Goal: Information Seeking & Learning: Check status

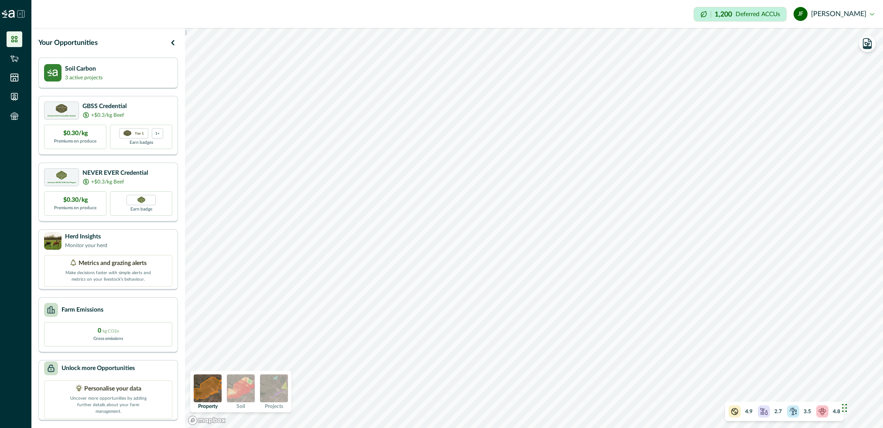
click at [274, 388] on img at bounding box center [274, 389] width 28 height 28
click at [94, 72] on p "Soil Carbon" at bounding box center [84, 68] width 38 height 9
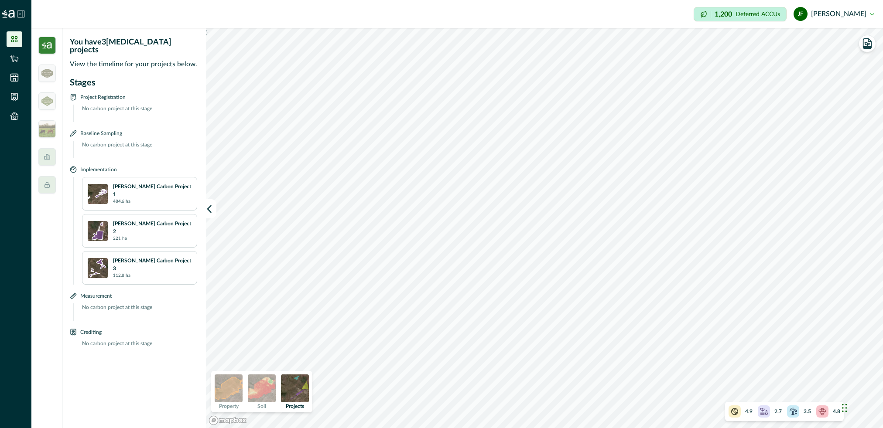
click at [132, 185] on p "[PERSON_NAME] Carbon Project 1" at bounding box center [152, 191] width 79 height 16
click at [99, 185] on img at bounding box center [98, 194] width 20 height 20
click at [98, 221] on img at bounding box center [98, 231] width 20 height 20
click at [99, 258] on img at bounding box center [98, 268] width 20 height 20
click at [14, 76] on icon at bounding box center [14, 77] width 7 height 7
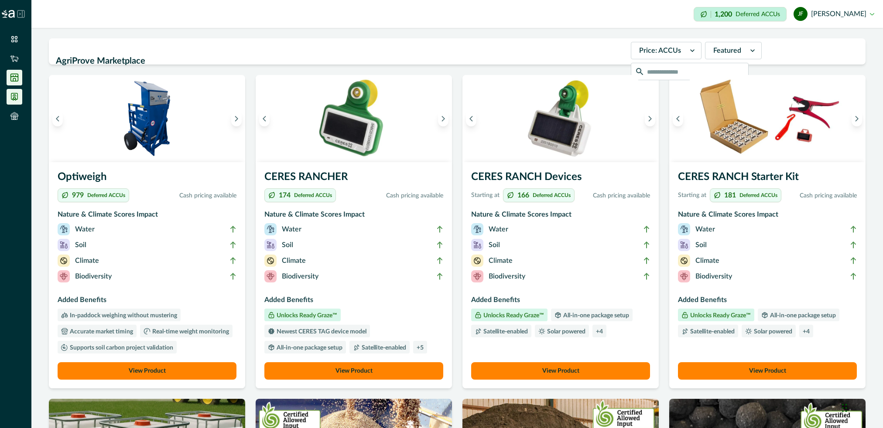
click at [13, 100] on icon at bounding box center [14, 96] width 9 height 9
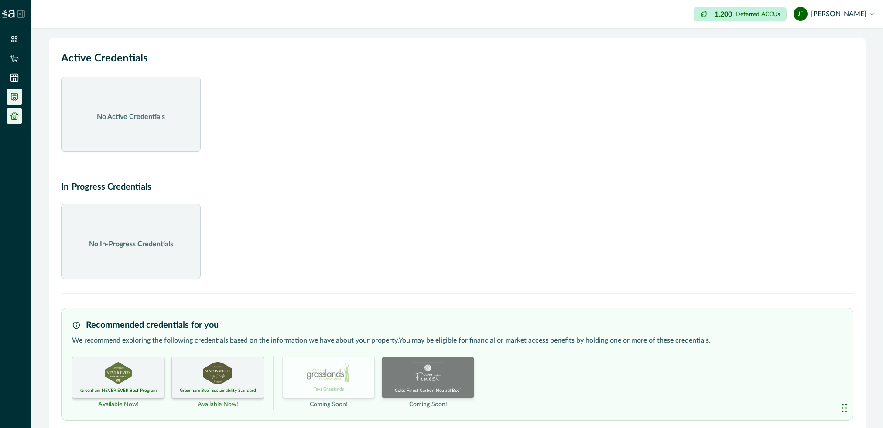
click at [14, 117] on icon at bounding box center [14, 116] width 9 height 9
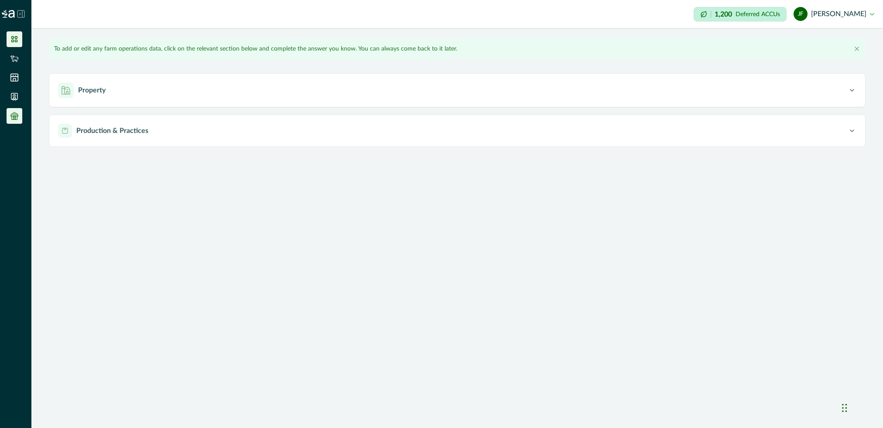
click at [17, 38] on icon at bounding box center [14, 39] width 6 height 6
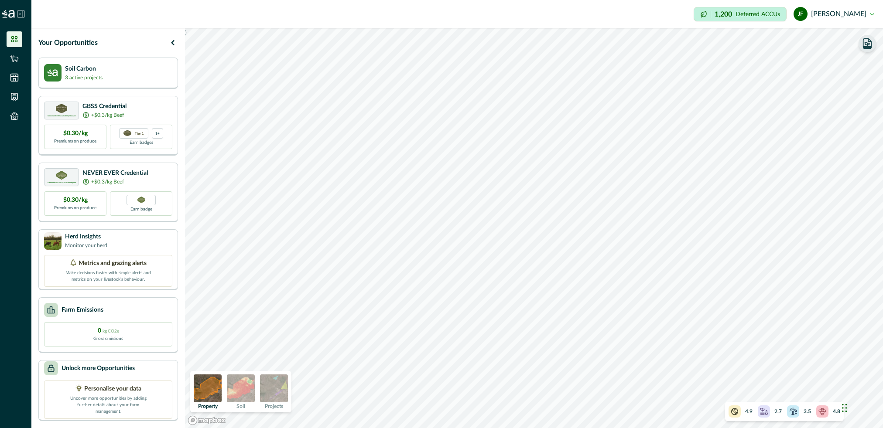
click at [864, 44] on icon "button" at bounding box center [867, 44] width 12 height 12
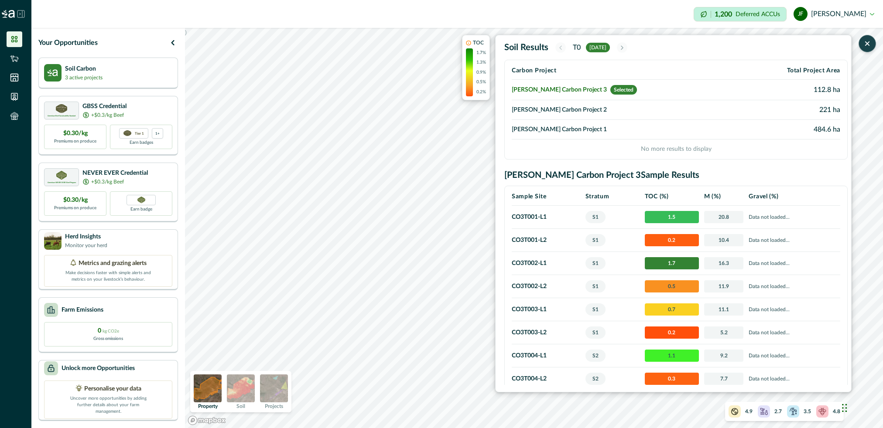
click at [565, 109] on td "[PERSON_NAME] Carbon Project 2" at bounding box center [627, 110] width 231 height 20
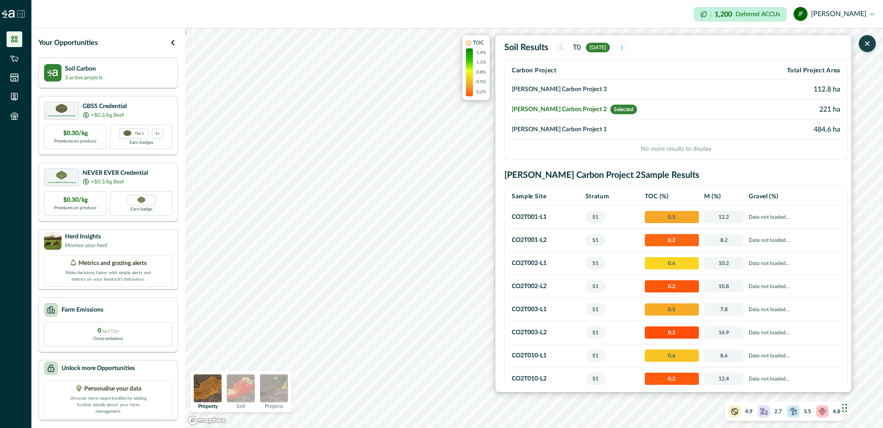
click at [564, 88] on td "[PERSON_NAME] Carbon Project 3" at bounding box center [627, 90] width 231 height 20
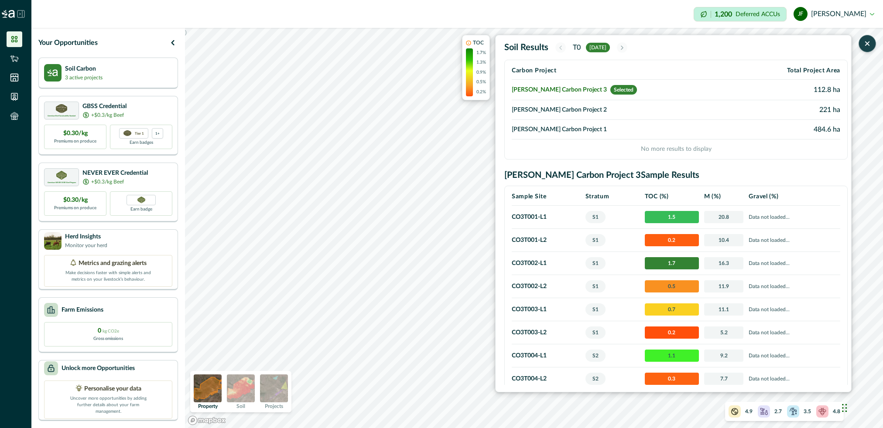
click at [532, 129] on td "[PERSON_NAME] Carbon Project 1" at bounding box center [627, 130] width 231 height 20
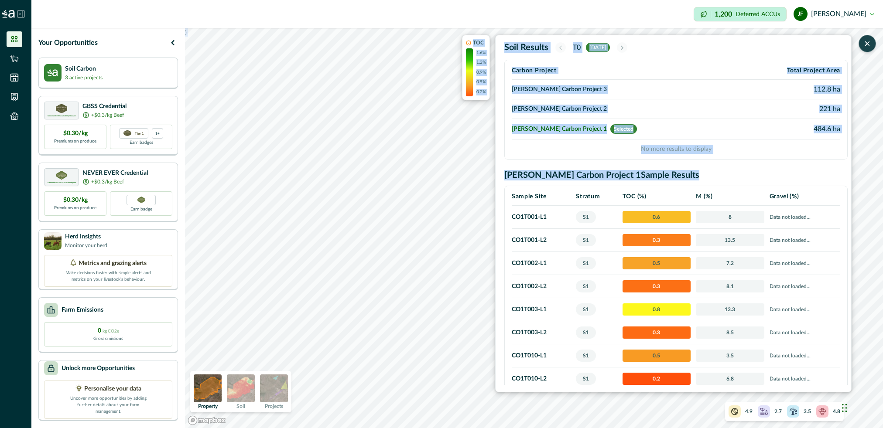
click at [391, 287] on div ") TOC 1.6% 1.2% 0.9% 0.5% 0.2% Soil Results T0 [DATE] Carbon Project Total Proj…" at bounding box center [534, 228] width 698 height 400
drag, startPoint x: 464, startPoint y: 273, endPoint x: 962, endPoint y: 58, distance: 542.3
click at [883, 58] on html "Impersonation Mode 1,200 Deferred ACCUs [PERSON_NAME] Sign out Your Opportuniti…" at bounding box center [441, 214] width 883 height 428
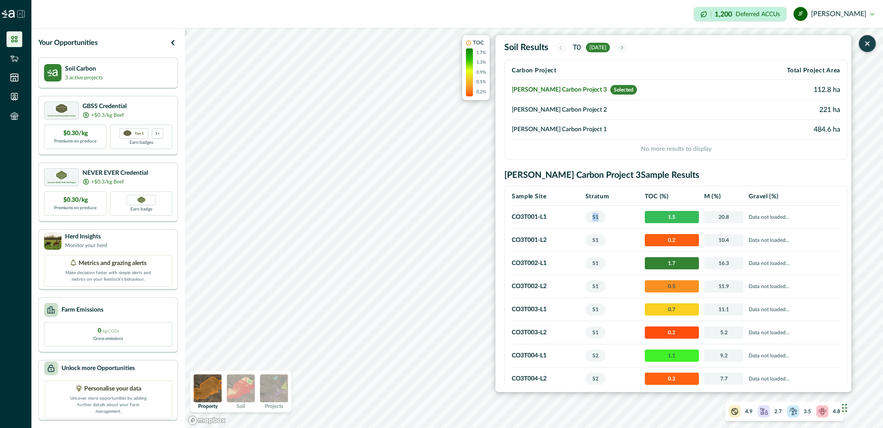
click at [594, 222] on td "S1" at bounding box center [612, 217] width 59 height 23
click at [568, 126] on td "[PERSON_NAME] Carbon Project 1" at bounding box center [627, 130] width 231 height 20
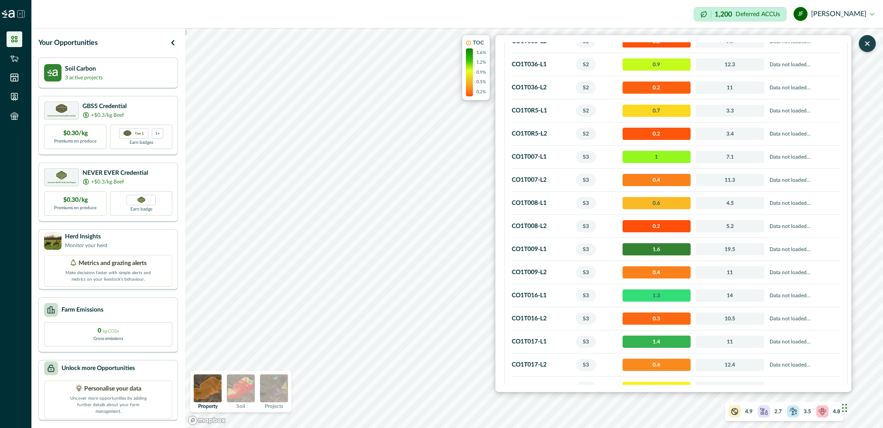
scroll to position [1309, 0]
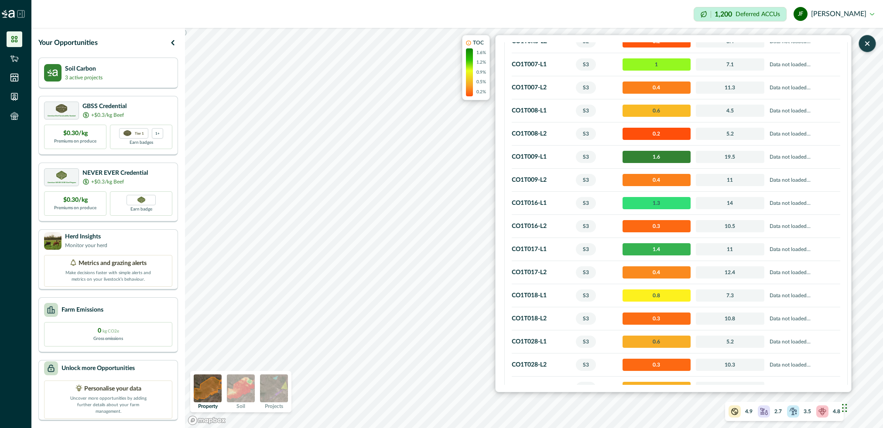
click at [793, 245] on p "Data not loaded..." at bounding box center [804, 249] width 68 height 9
click at [647, 243] on span "1.4" at bounding box center [657, 249] width 68 height 12
click at [595, 243] on span "S3" at bounding box center [586, 249] width 20 height 12
click at [594, 243] on span "S3" at bounding box center [586, 249] width 20 height 12
click at [565, 243] on td "CO1T017 - L1" at bounding box center [543, 249] width 62 height 23
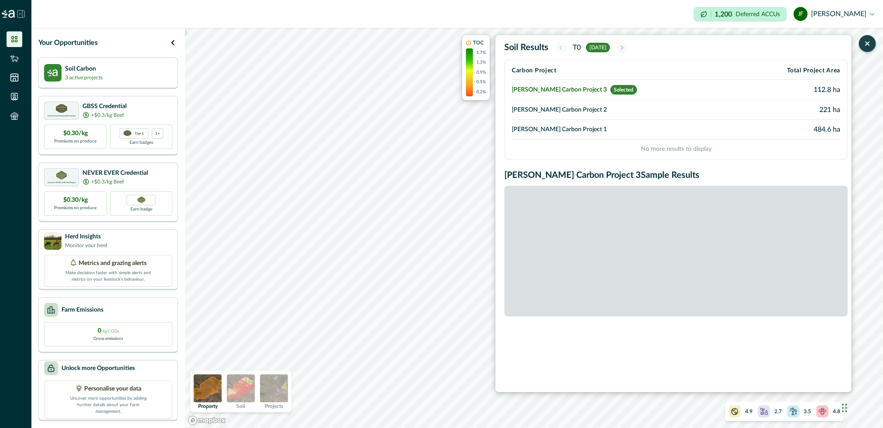
scroll to position [0, 0]
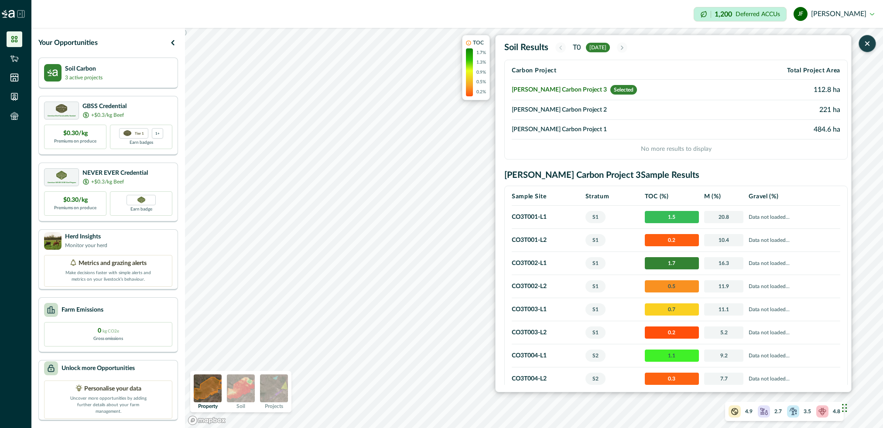
click at [606, 46] on span "[DATE]" at bounding box center [598, 48] width 24 height 10
click at [575, 126] on td "[PERSON_NAME] Carbon Project 1" at bounding box center [627, 130] width 231 height 20
click at [557, 125] on td "[PERSON_NAME] Carbon Project 1" at bounding box center [627, 130] width 231 height 20
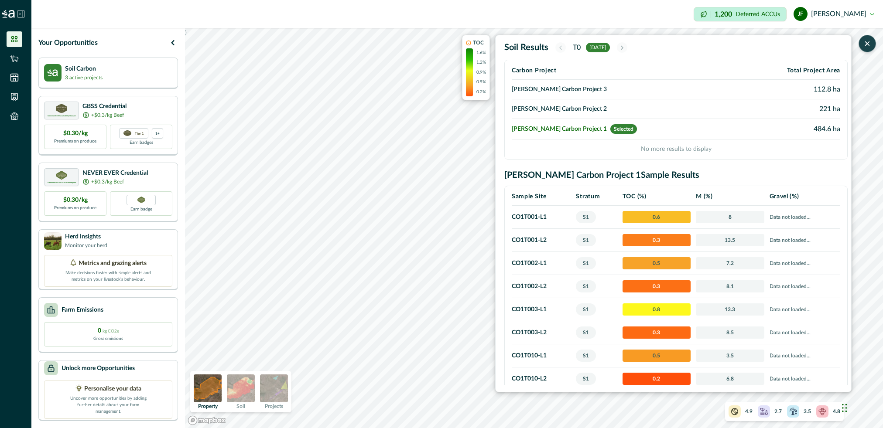
click at [797, 226] on td "Data not loaded..." at bounding box center [803, 217] width 73 height 23
click at [599, 45] on span "[DATE]" at bounding box center [598, 48] width 24 height 10
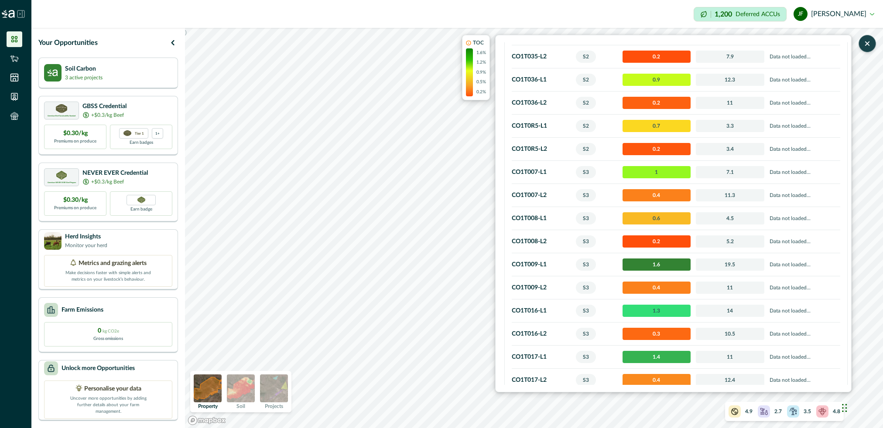
scroll to position [1222, 0]
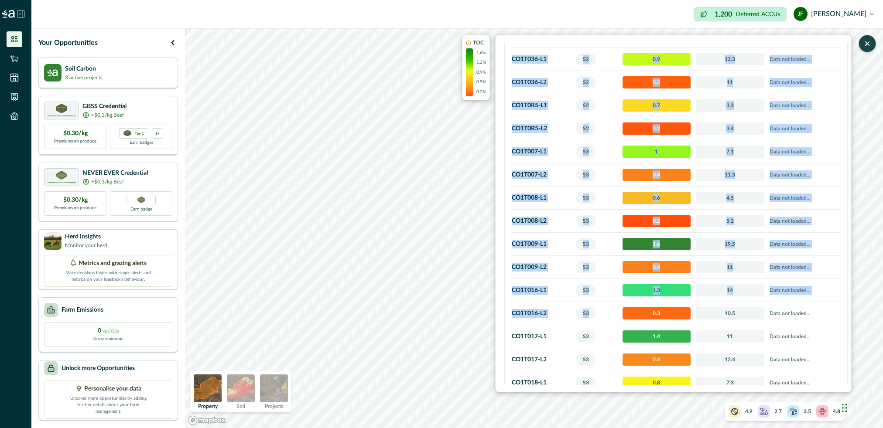
drag, startPoint x: 510, startPoint y: 284, endPoint x: 592, endPoint y: 305, distance: 84.4
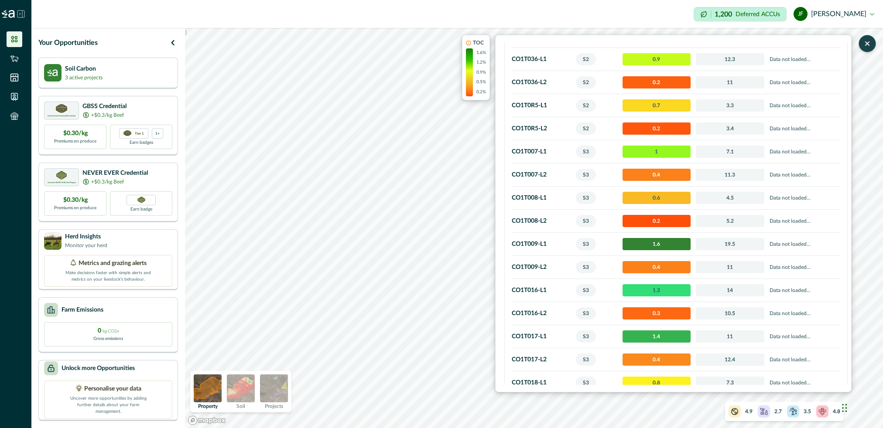
drag, startPoint x: 592, startPoint y: 305, endPoint x: 555, endPoint y: 329, distance: 45.0
click at [555, 329] on td "CO1T017 - L1" at bounding box center [543, 336] width 62 height 23
click at [548, 283] on td "CO1T016 - L1" at bounding box center [543, 290] width 62 height 23
click at [766, 409] on icon at bounding box center [764, 411] width 9 height 9
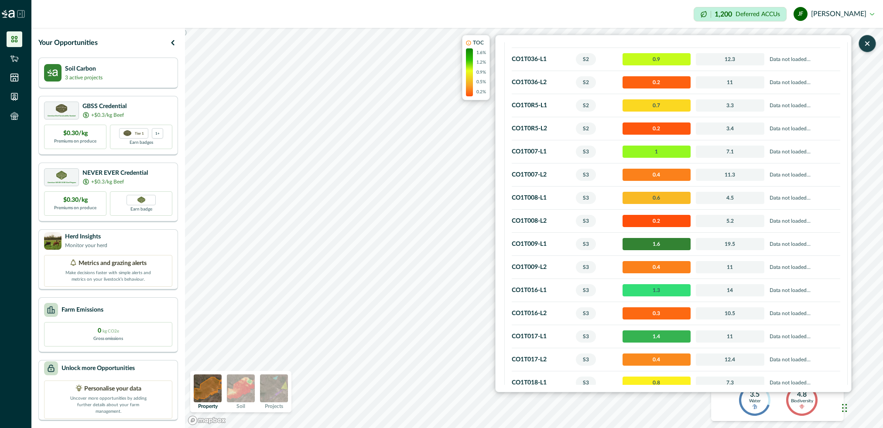
click at [772, 415] on div "4.9 Climate 2.7 Soil 3.5 Water 4.8 Biodiversity" at bounding box center [777, 382] width 77 height 68
click at [772, 411] on div "4.9 Climate 2.7 Soil 3.5 Water 4.8 Biodiversity" at bounding box center [777, 382] width 77 height 68
click at [758, 400] on p "Water" at bounding box center [755, 401] width 12 height 5
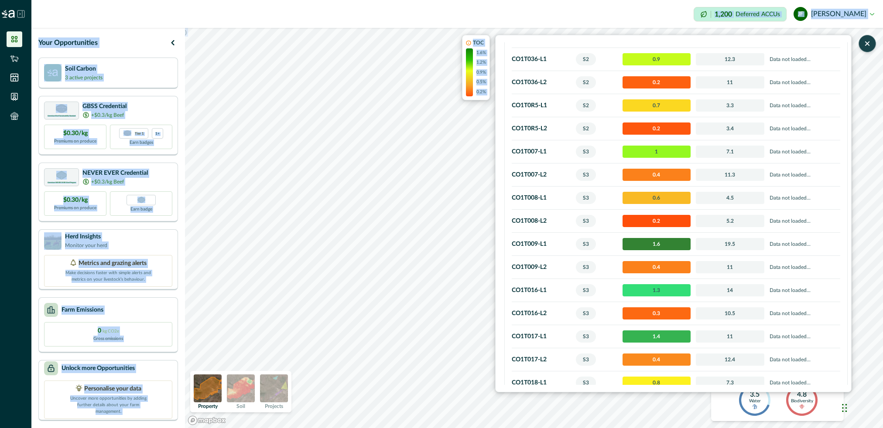
drag, startPoint x: 807, startPoint y: 41, endPoint x: 719, endPoint y: -15, distance: 104.1
click at [719, 0] on html "Impersonation Mode 1,200 Deferred ACCUs [PERSON_NAME] Sign out Your Opportuniti…" at bounding box center [441, 214] width 883 height 428
drag, startPoint x: 719, startPoint y: -15, endPoint x: 866, endPoint y: 46, distance: 158.6
click at [866, 46] on icon "button" at bounding box center [867, 43] width 9 height 9
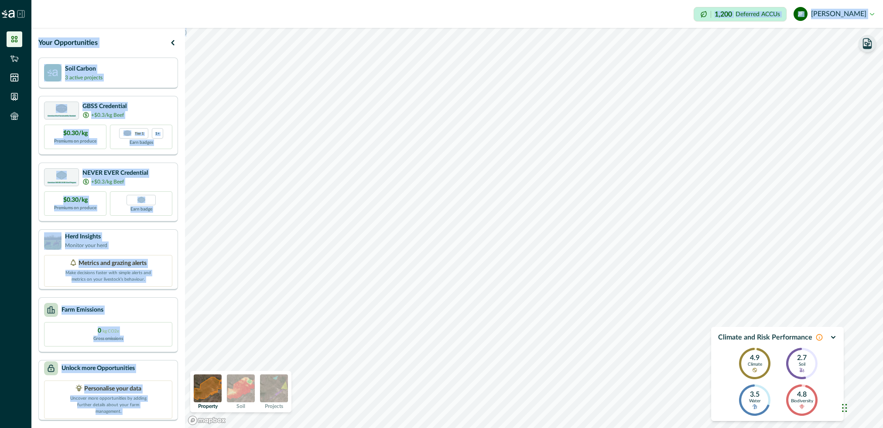
click at [834, 338] on icon "button" at bounding box center [833, 338] width 3 height 2
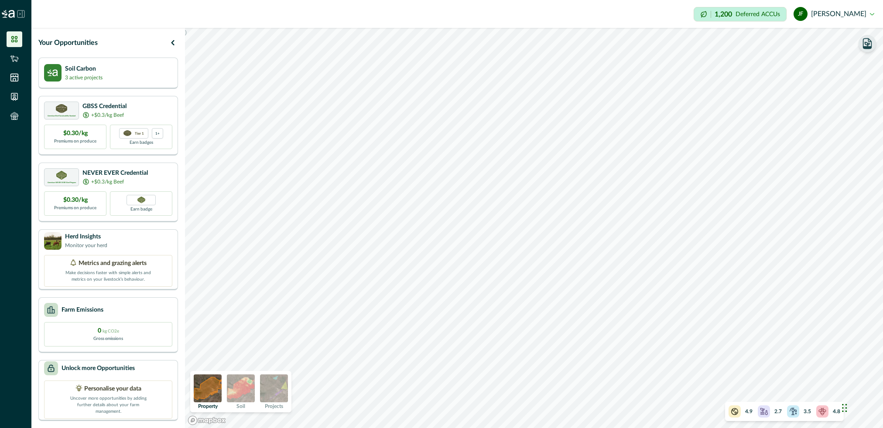
click at [825, 412] on icon at bounding box center [822, 410] width 7 height 5
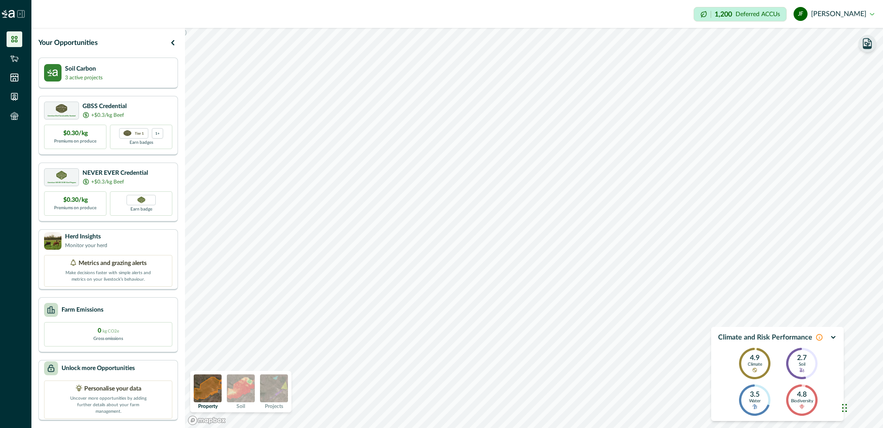
click at [833, 338] on icon "button" at bounding box center [833, 337] width 7 height 7
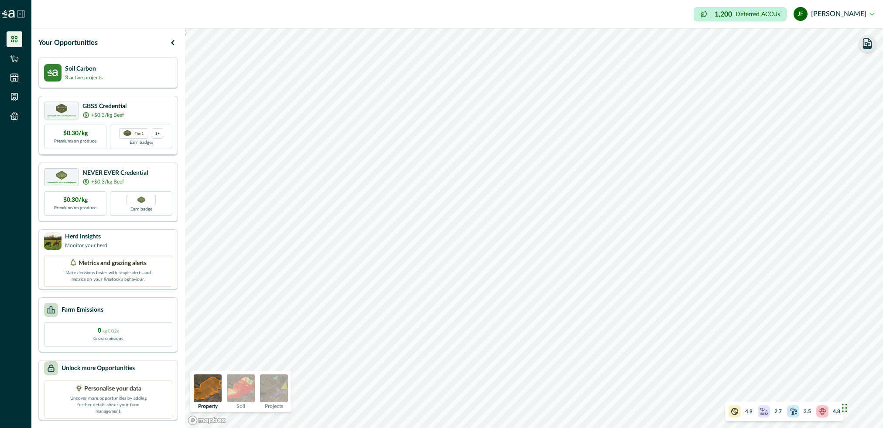
click at [738, 414] on icon at bounding box center [734, 411] width 9 height 9
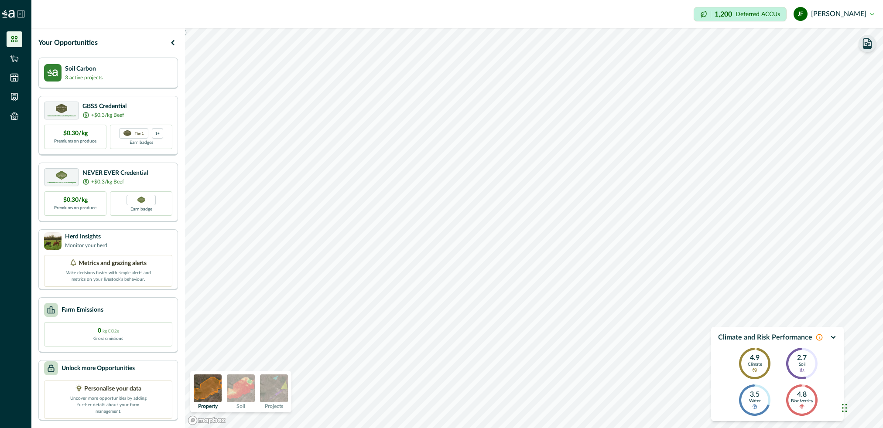
click at [834, 337] on icon "button" at bounding box center [833, 338] width 3 height 2
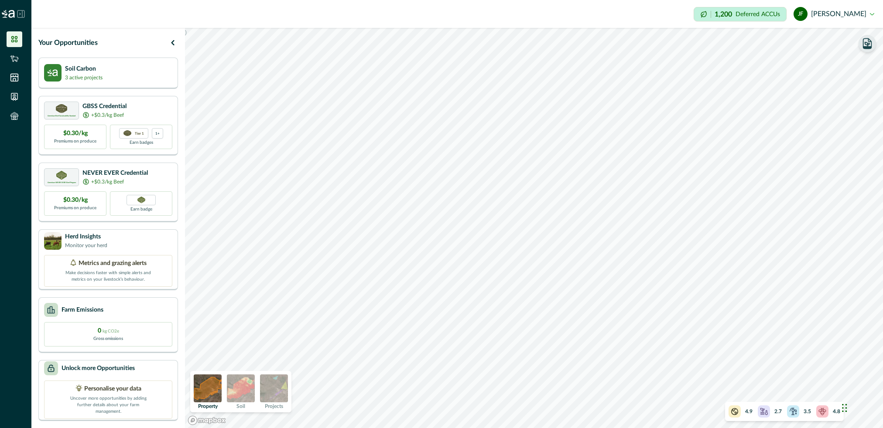
click at [246, 384] on img at bounding box center [241, 389] width 28 height 28
click at [275, 397] on img at bounding box center [274, 389] width 28 height 28
click at [213, 387] on img at bounding box center [208, 389] width 28 height 28
click at [54, 68] on img at bounding box center [52, 72] width 17 height 17
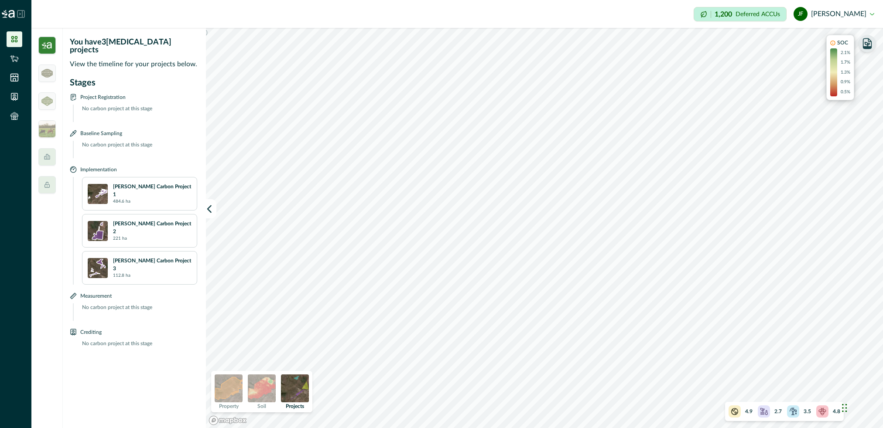
click at [16, 37] on icon at bounding box center [14, 39] width 9 height 9
click at [296, 391] on img at bounding box center [295, 389] width 28 height 28
click at [261, 392] on img at bounding box center [262, 389] width 28 height 28
click at [234, 389] on img at bounding box center [229, 389] width 28 height 28
click at [867, 46] on icon "button" at bounding box center [867, 44] width 4 height 4
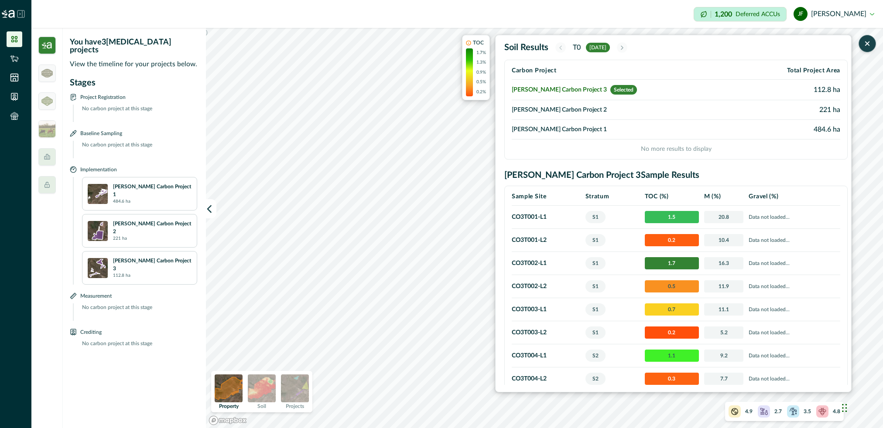
click at [867, 46] on icon "button" at bounding box center [867, 43] width 9 height 9
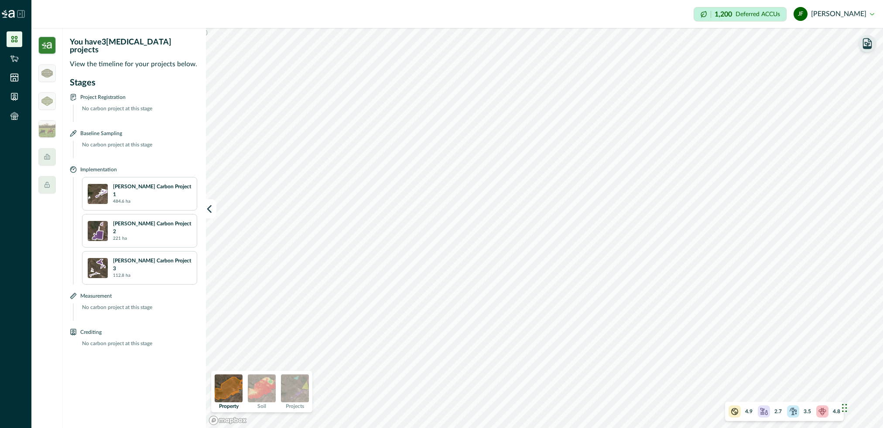
click at [867, 46] on icon "button" at bounding box center [867, 44] width 4 height 4
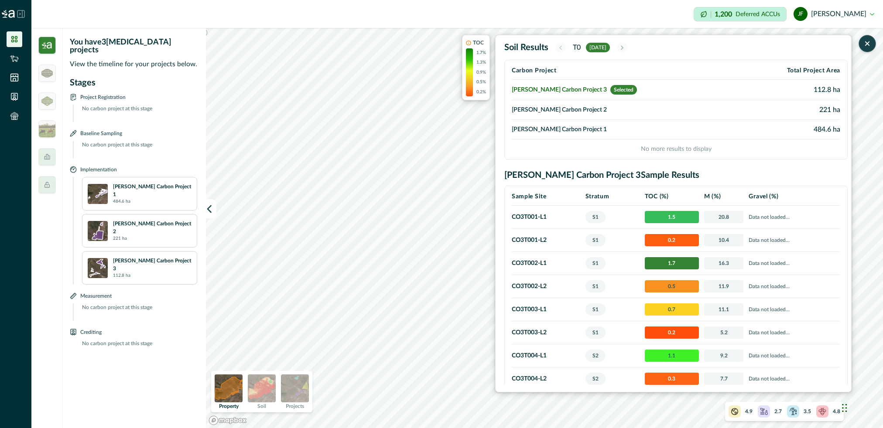
click at [848, 15] on button "[PERSON_NAME]" at bounding box center [834, 13] width 81 height 21
click at [841, 18] on button "[PERSON_NAME]" at bounding box center [834, 13] width 81 height 21
drag, startPoint x: 654, startPoint y: 50, endPoint x: 743, endPoint y: 51, distance: 89.4
click at [743, 51] on div "Soil Results T0 [DATE]" at bounding box center [675, 47] width 343 height 10
click at [561, 127] on td "[PERSON_NAME] Carbon Project 1" at bounding box center [627, 130] width 231 height 20
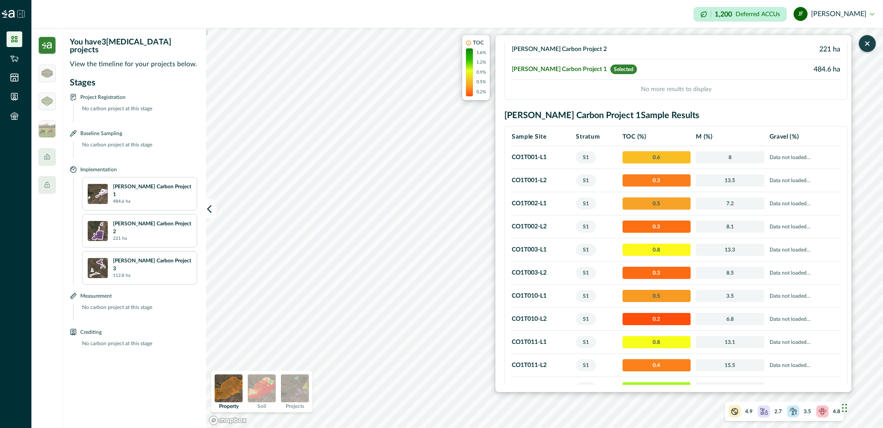
scroll to position [0, 0]
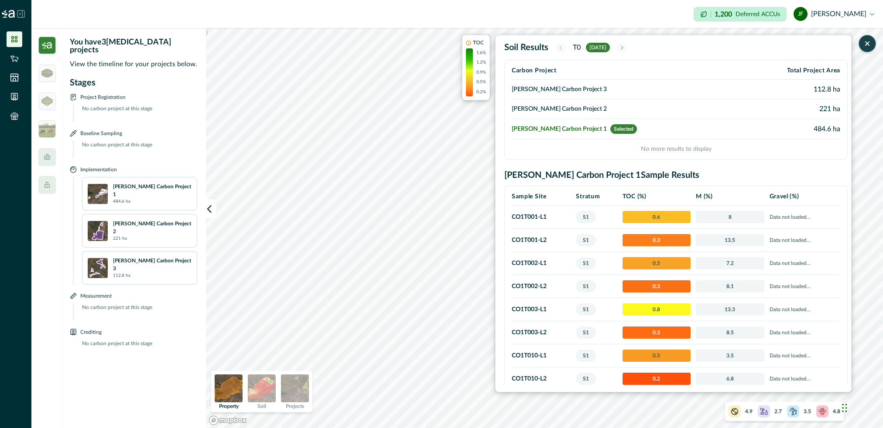
click at [873, 13] on button "[PERSON_NAME]" at bounding box center [834, 13] width 81 height 21
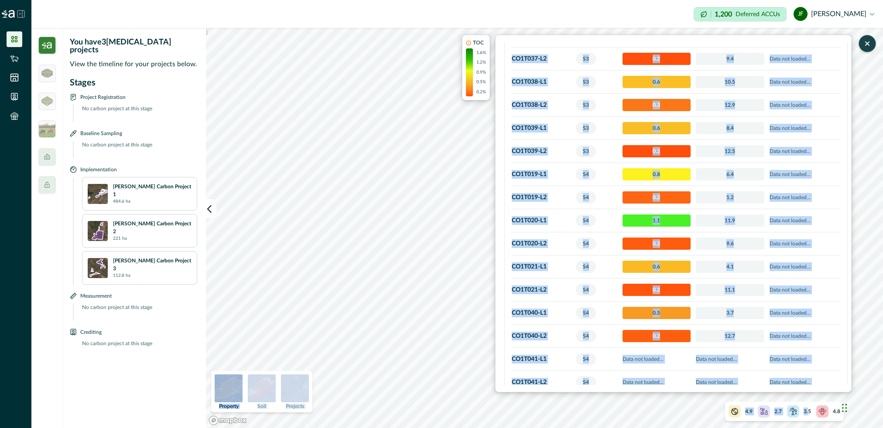
scroll to position [1853, 0]
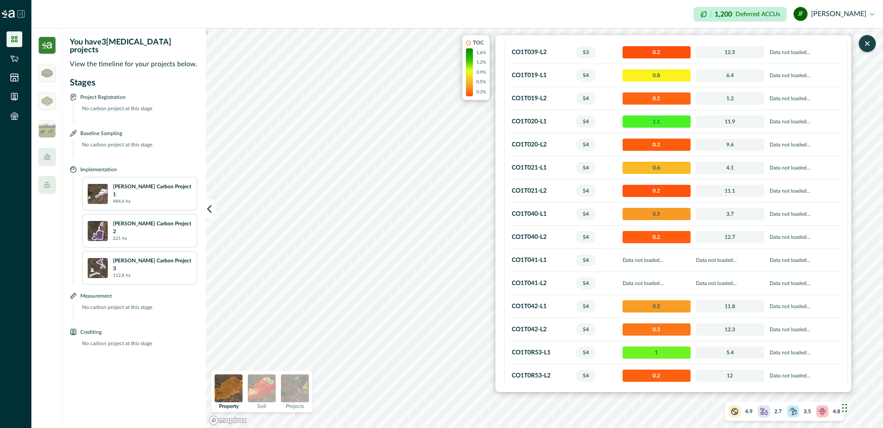
drag, startPoint x: 510, startPoint y: 194, endPoint x: 822, endPoint y: 381, distance: 363.5
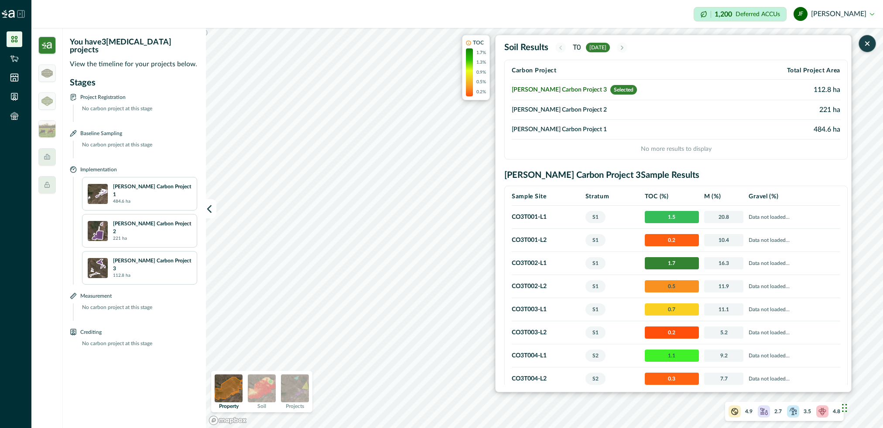
click at [586, 114] on td "[PERSON_NAME] Carbon Project 2" at bounding box center [627, 110] width 231 height 20
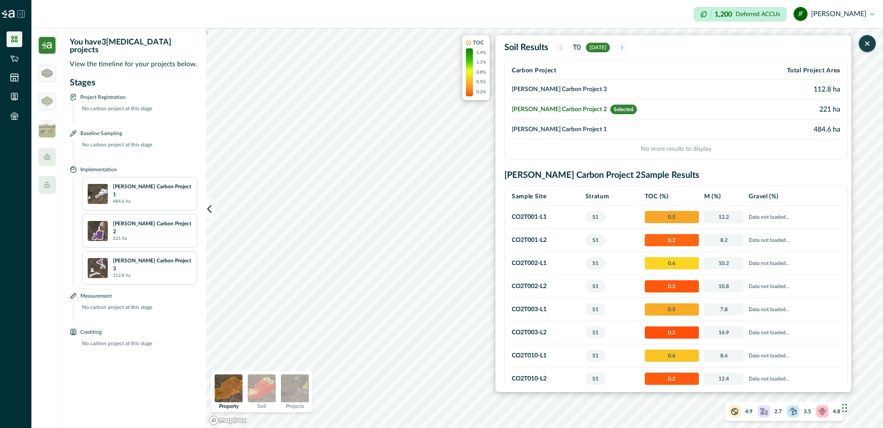
click at [582, 133] on td "[PERSON_NAME] Carbon Project 1" at bounding box center [627, 130] width 231 height 20
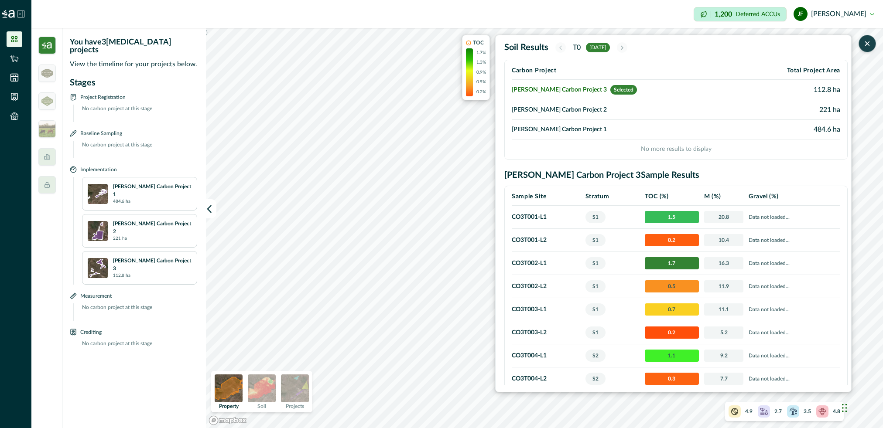
click at [544, 126] on td "[PERSON_NAME] Carbon Project 1" at bounding box center [627, 130] width 231 height 20
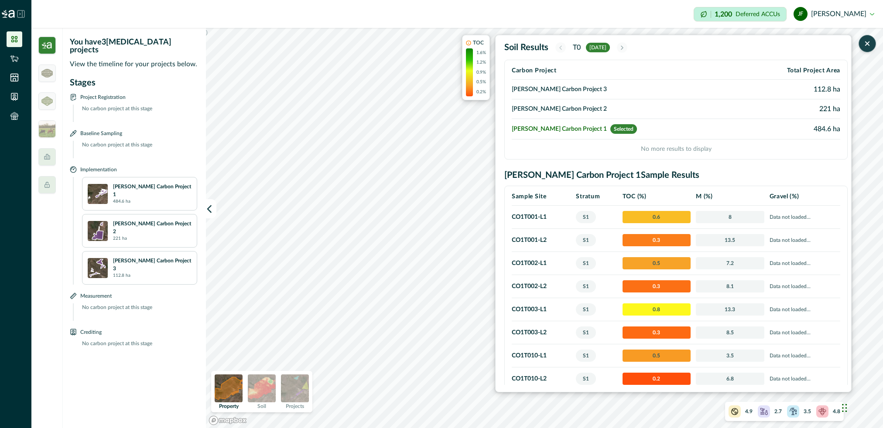
click at [491, 313] on div ") TOC 1.6% 1.2% 0.9% 0.5% 0.2% Soil Results T0 [DATE] Carbon Project Total Proj…" at bounding box center [544, 228] width 677 height 400
